Goal: Transaction & Acquisition: Subscribe to service/newsletter

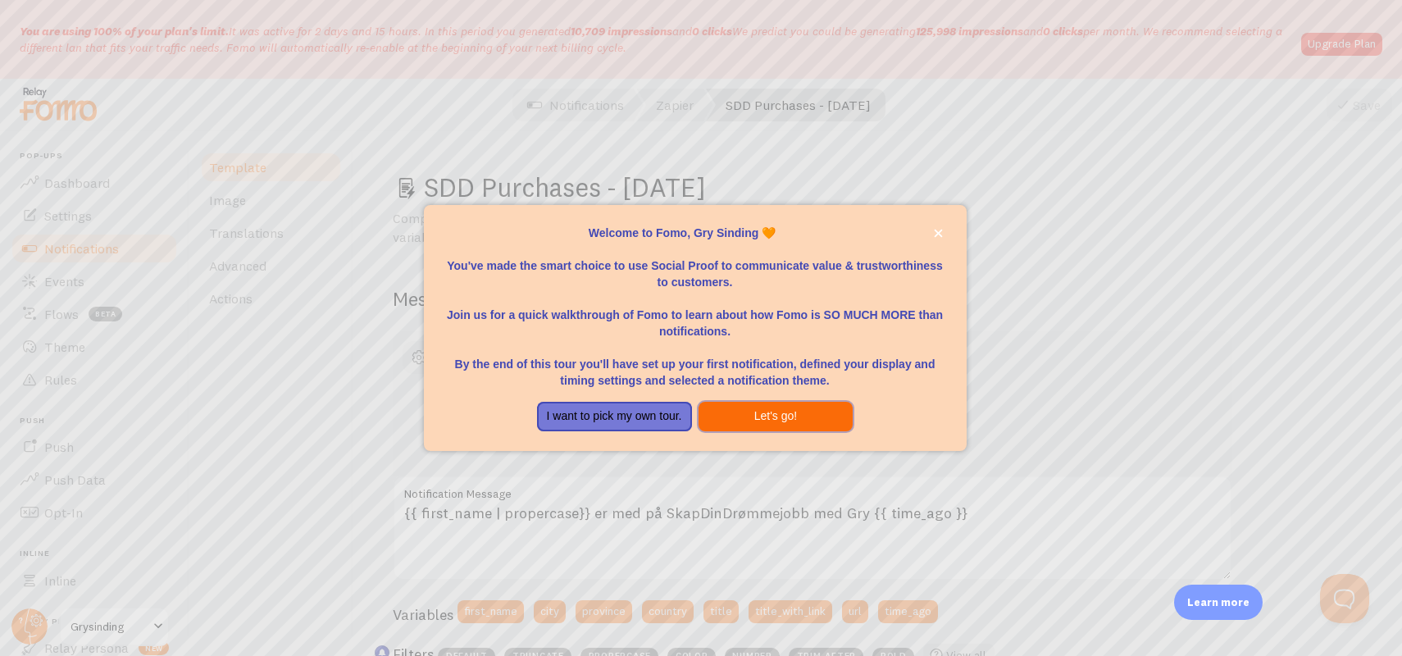
click at [776, 430] on button "Let's go!" at bounding box center [776, 417] width 155 height 30
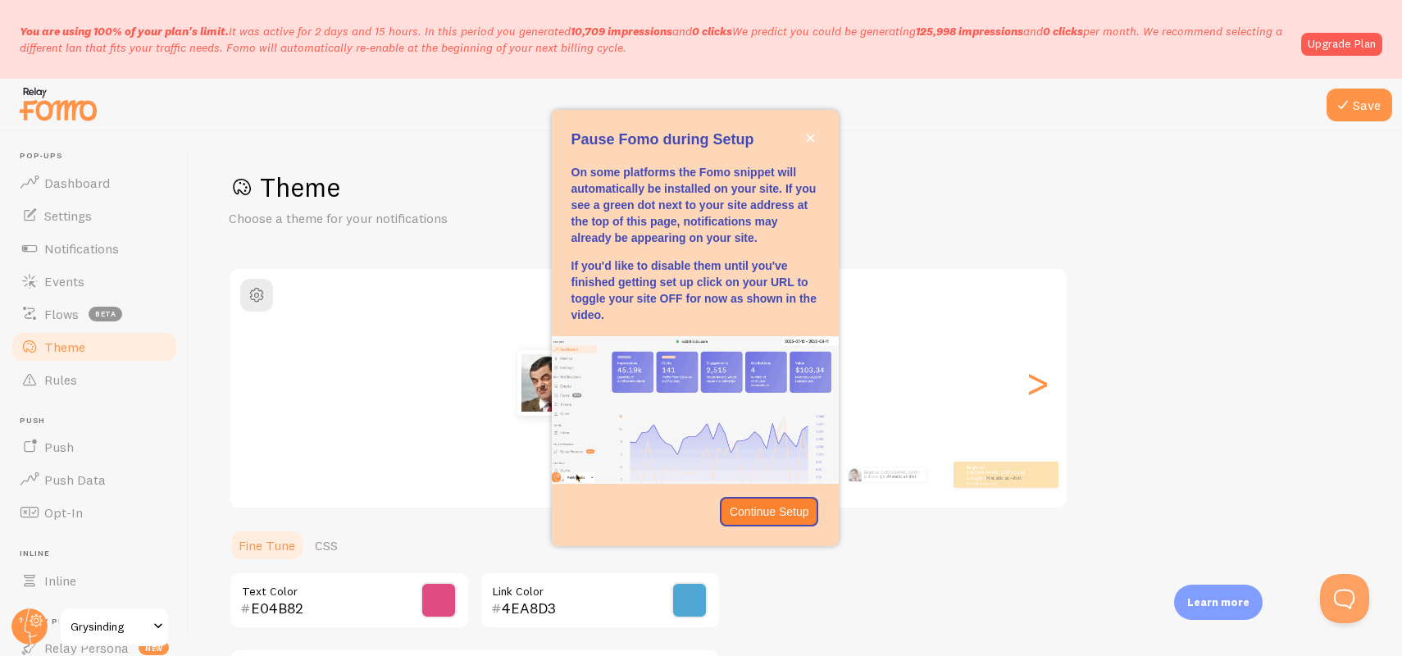
click at [903, 298] on h2 "Classic" at bounding box center [648, 291] width 836 height 25
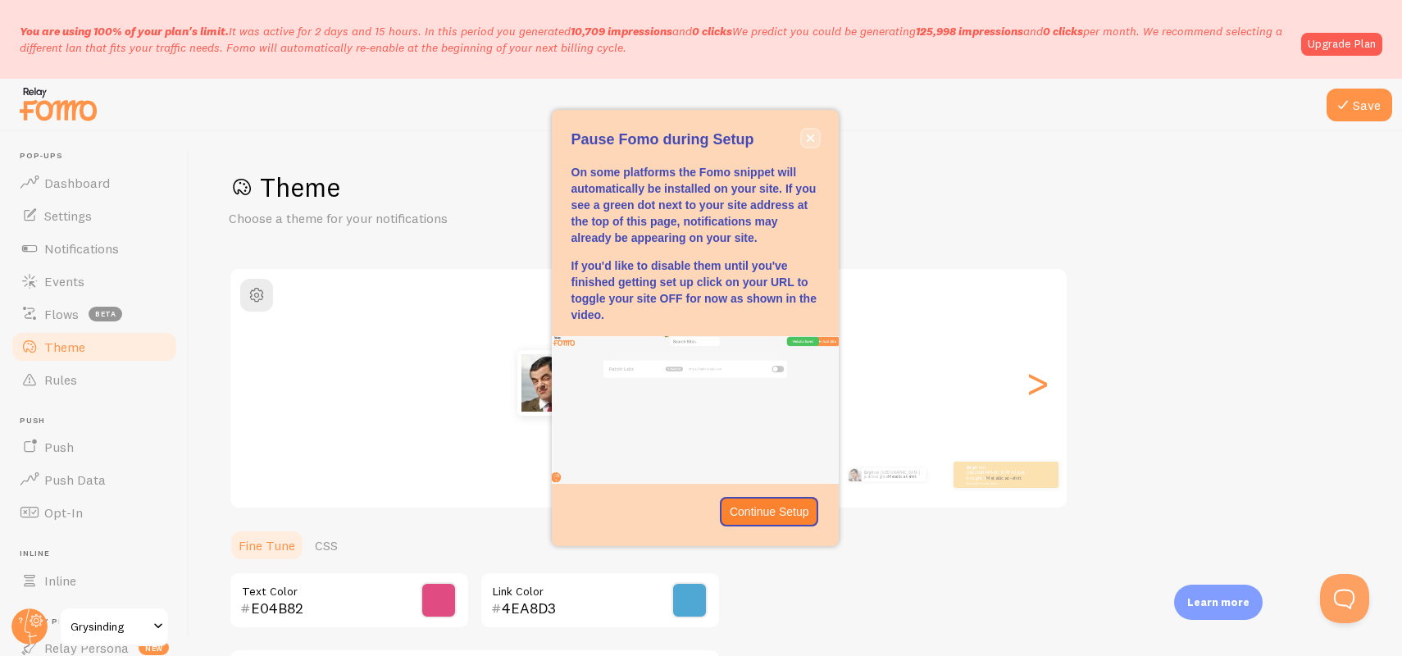
click at [810, 137] on icon "close," at bounding box center [810, 138] width 8 height 8
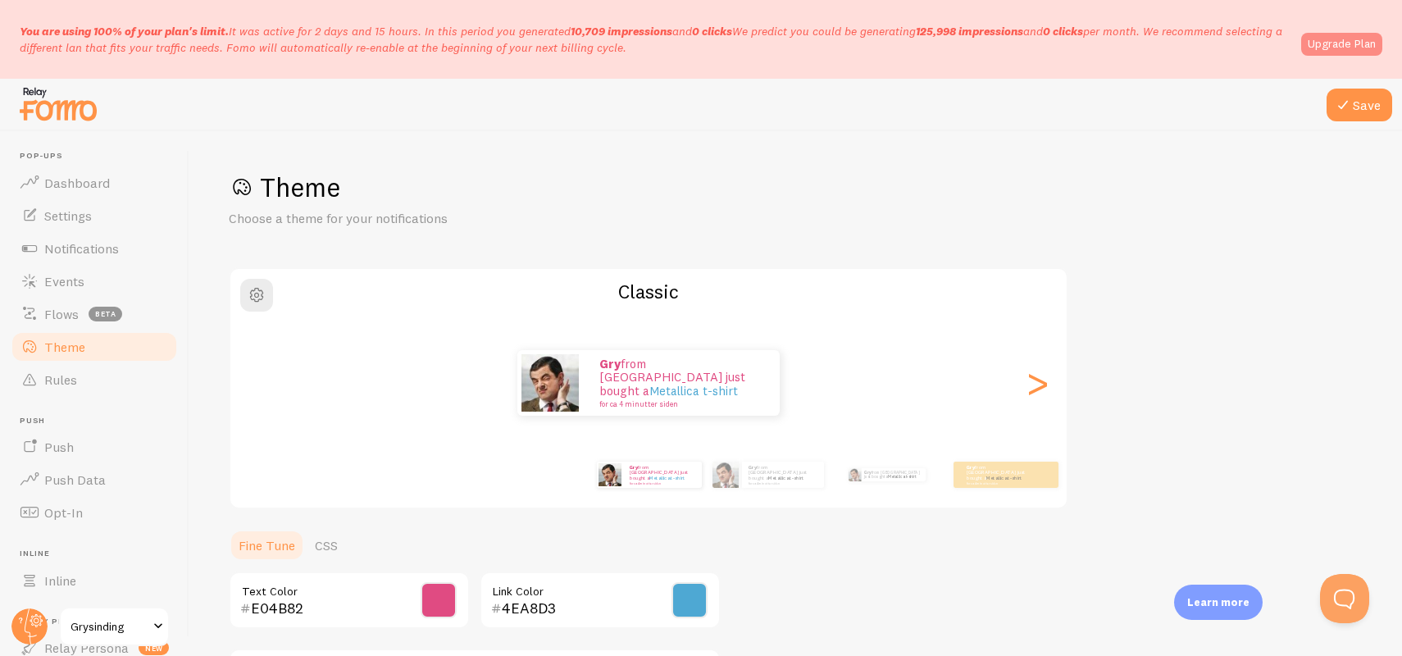
click at [1310, 47] on link "Upgrade Plan" at bounding box center [1341, 44] width 81 height 23
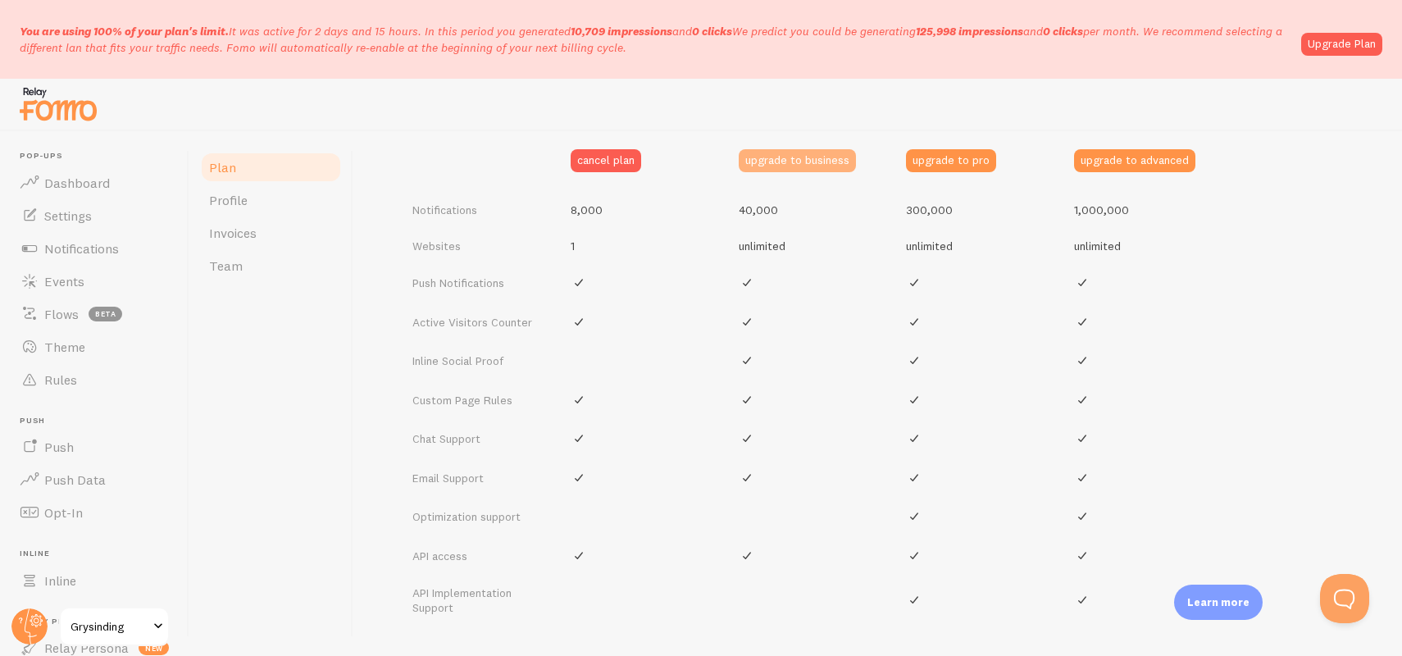
scroll to position [687, 0]
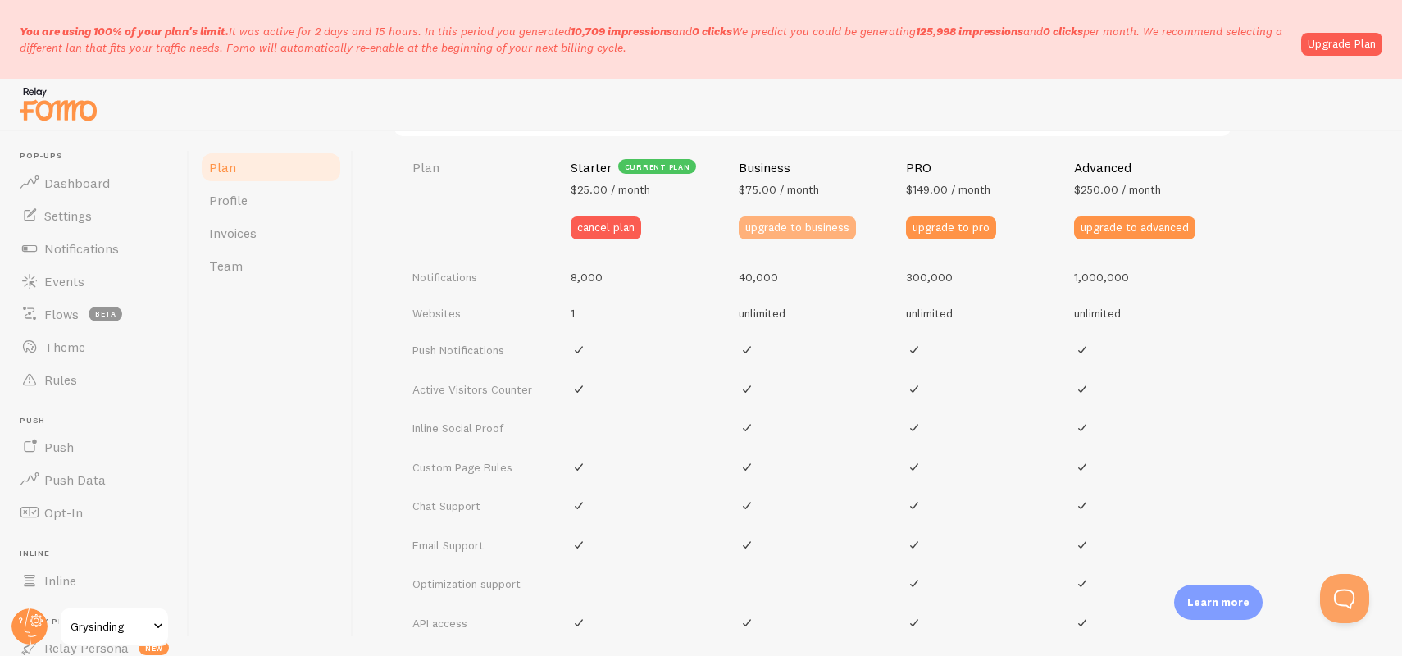
click at [790, 225] on button "upgrade to business" at bounding box center [797, 227] width 117 height 23
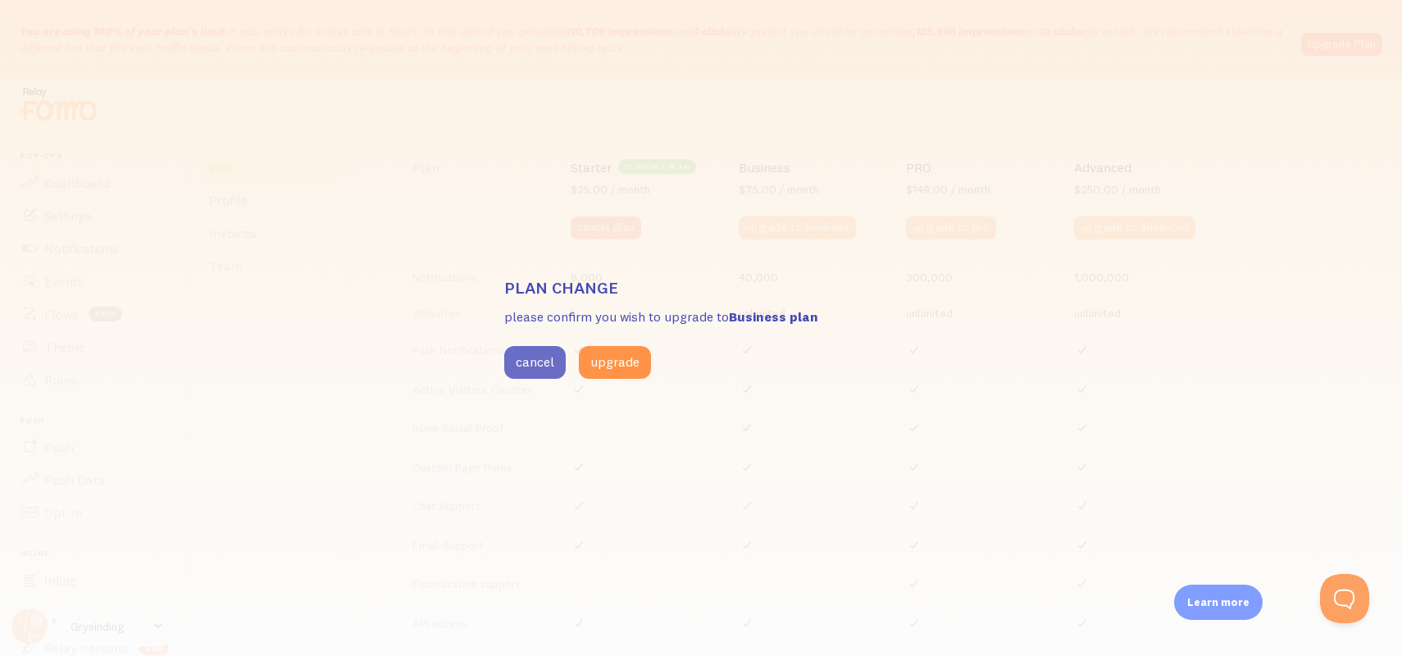
click at [532, 362] on button "cancel" at bounding box center [534, 362] width 61 height 33
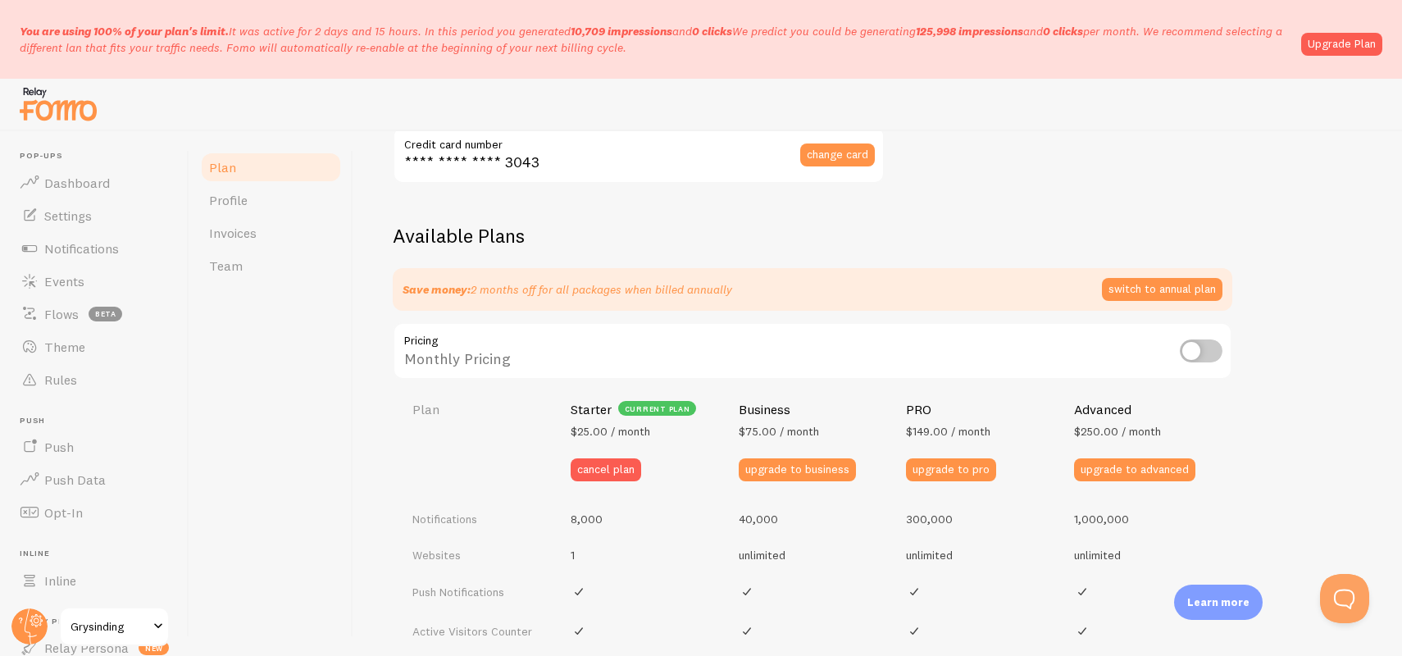
scroll to position [448, 0]
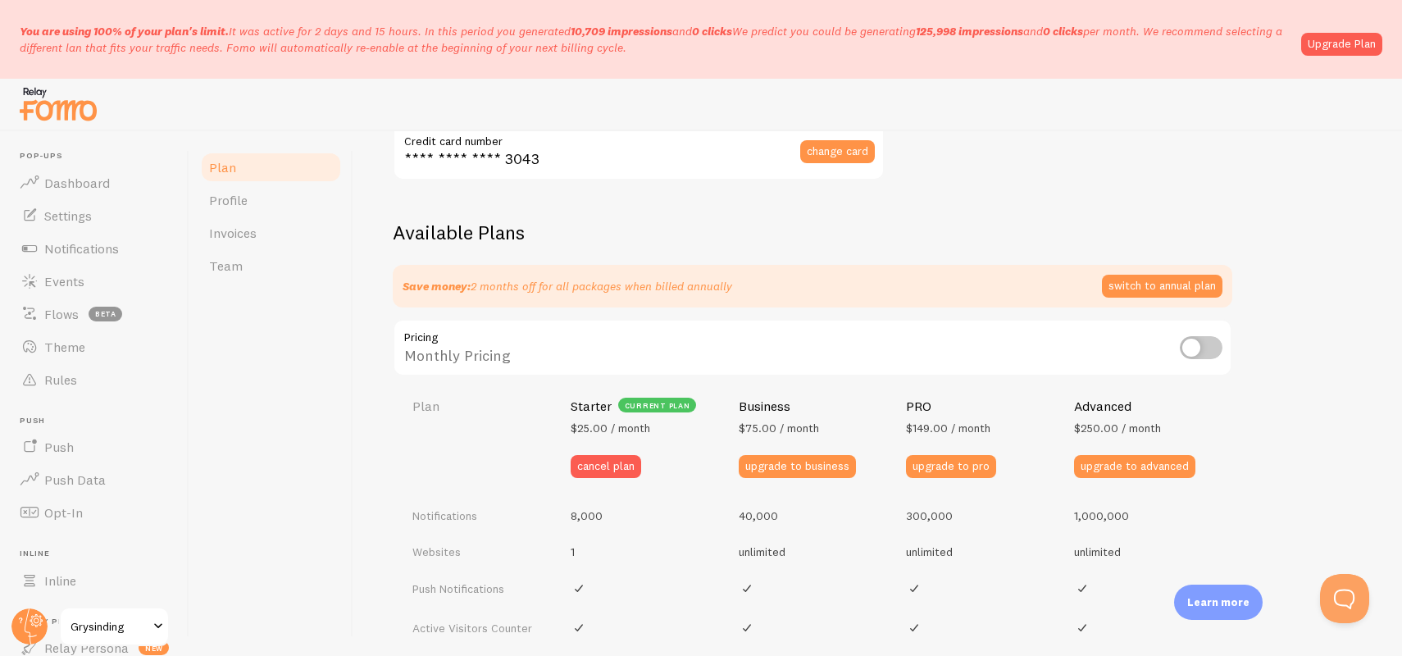
click at [1210, 348] on input "checkbox" at bounding box center [1201, 347] width 43 height 23
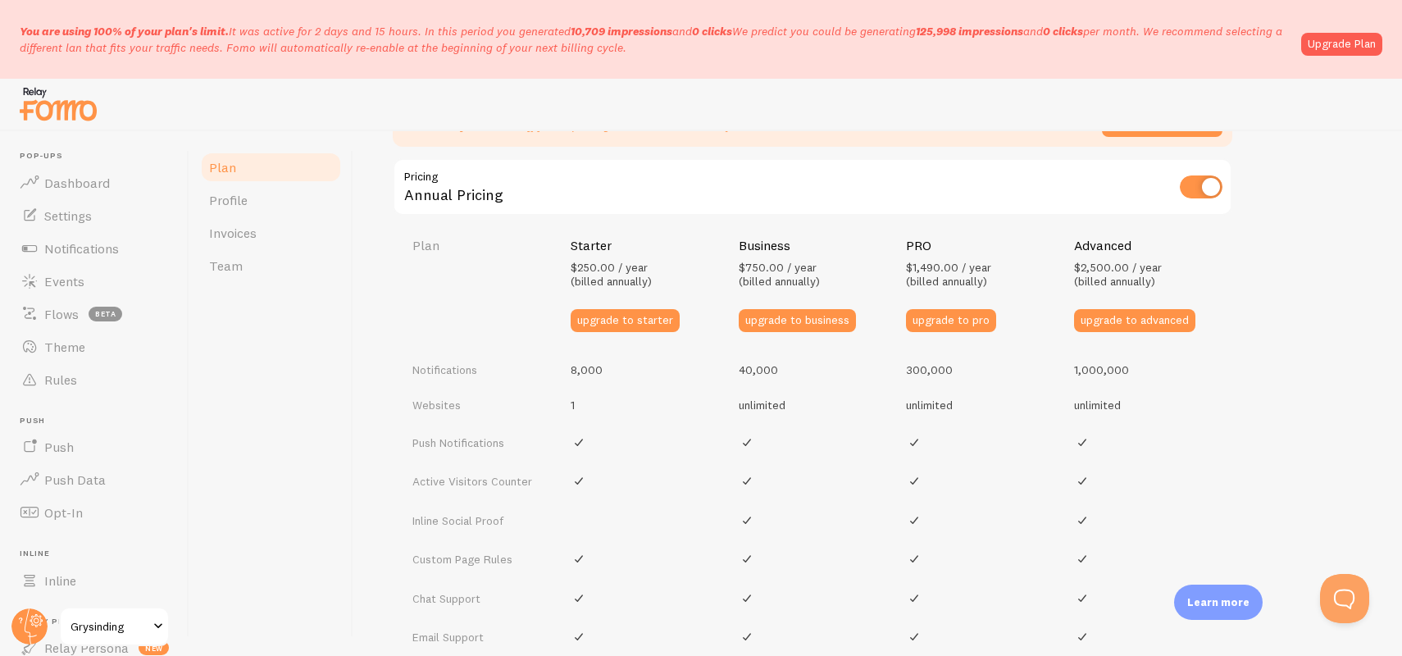
scroll to position [608, 0]
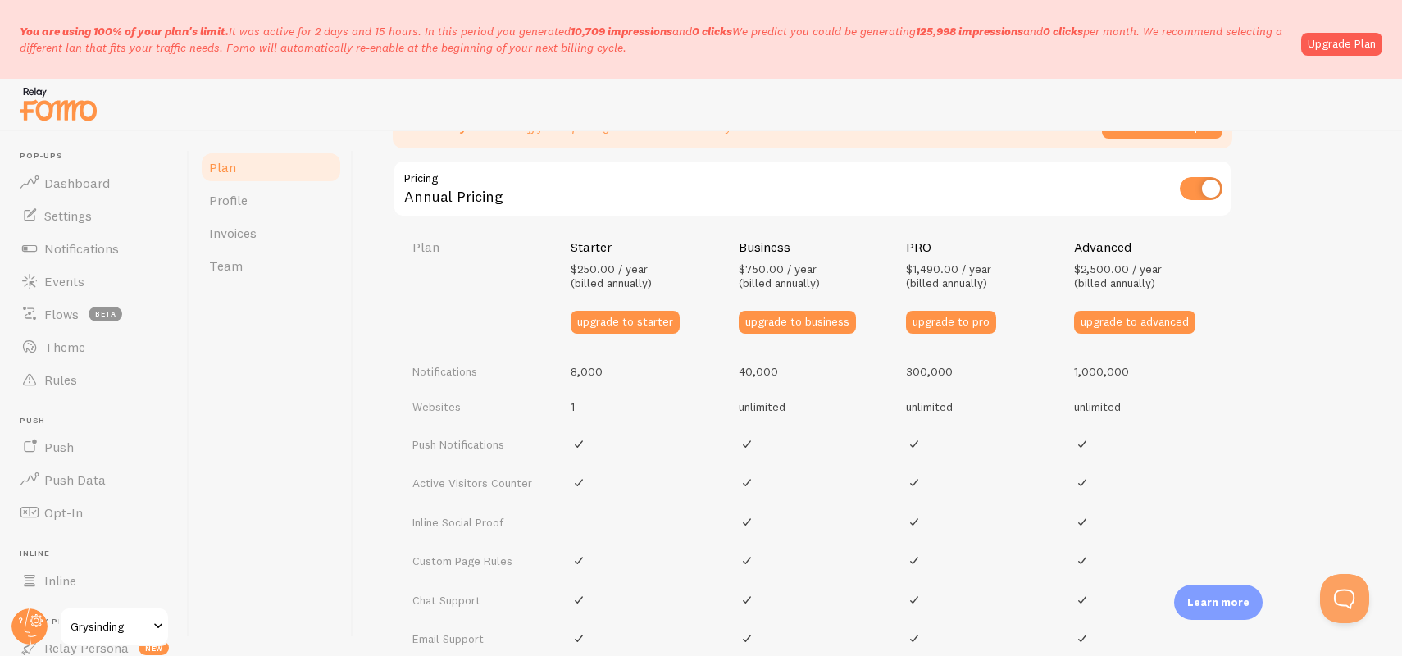
click at [1186, 181] on input "checkbox" at bounding box center [1201, 188] width 43 height 23
checkbox input "false"
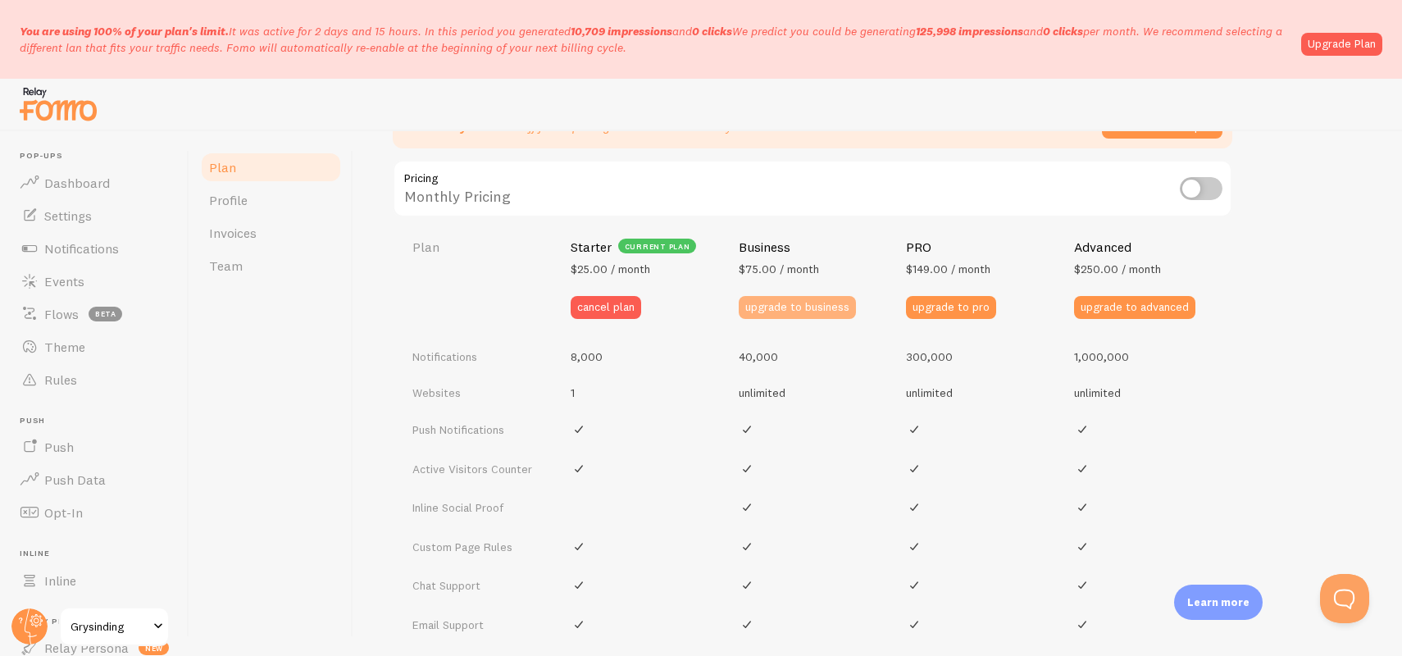
click at [780, 307] on button "upgrade to business" at bounding box center [797, 307] width 117 height 23
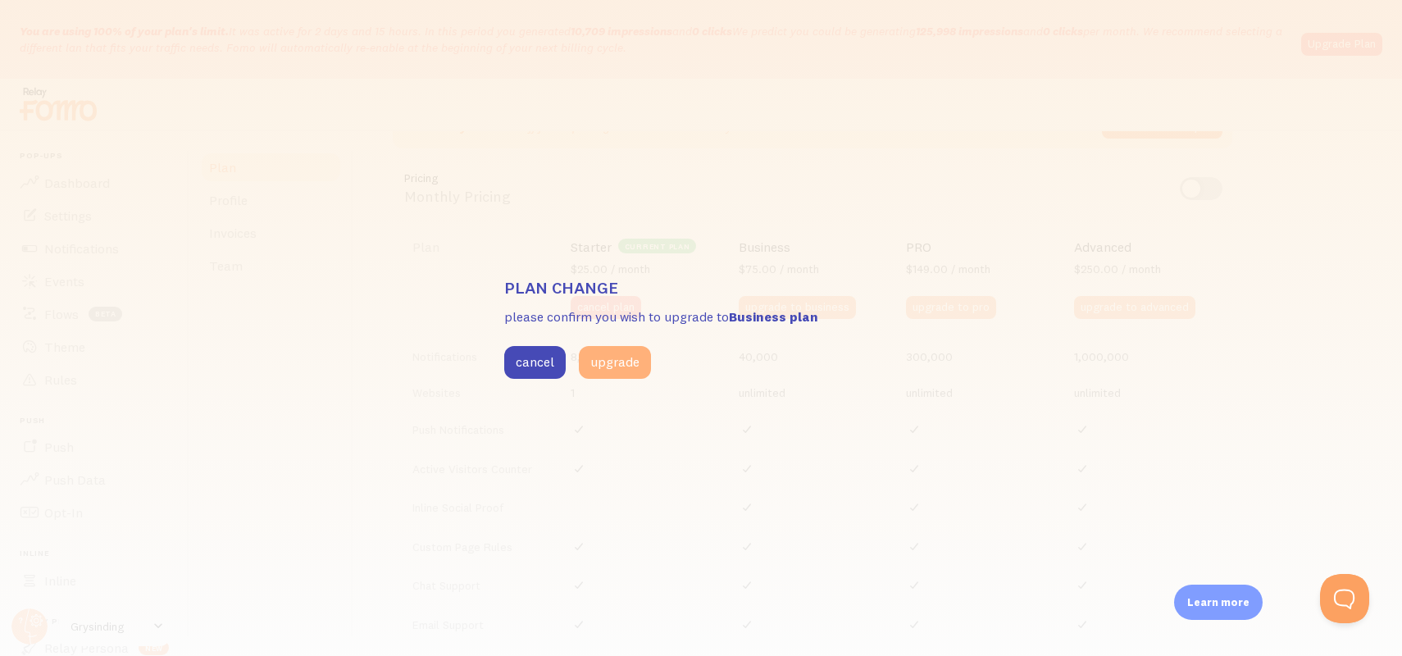
click at [613, 362] on button "upgrade" at bounding box center [615, 362] width 72 height 33
